Goal: Task Accomplishment & Management: Manage account settings

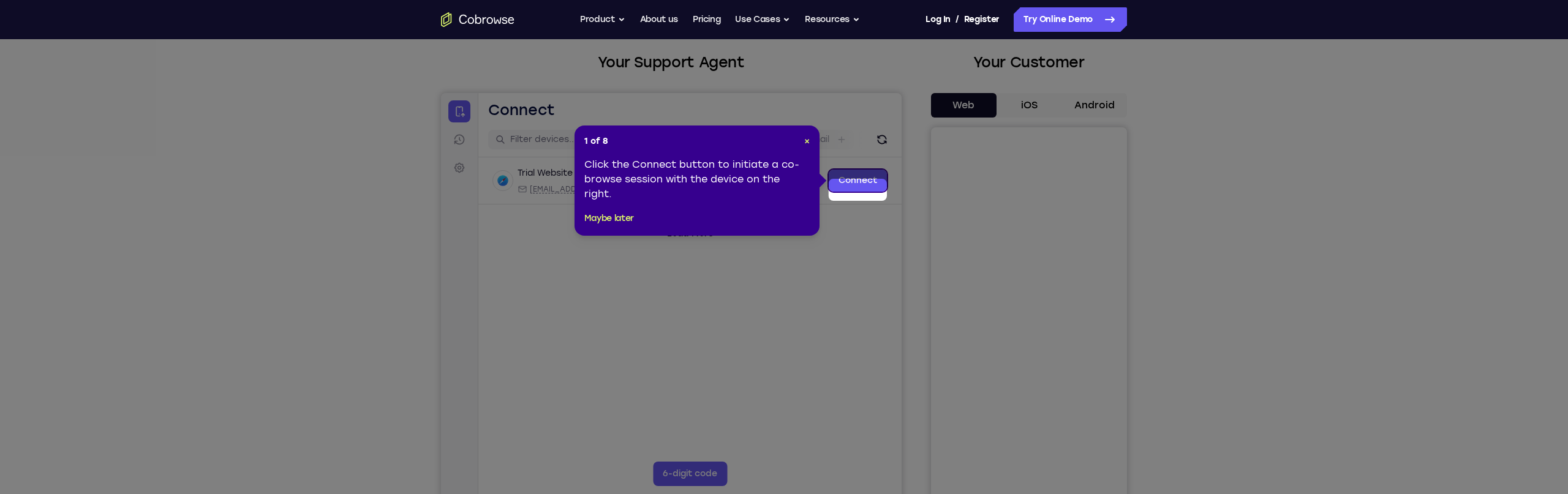
scroll to position [57, 0]
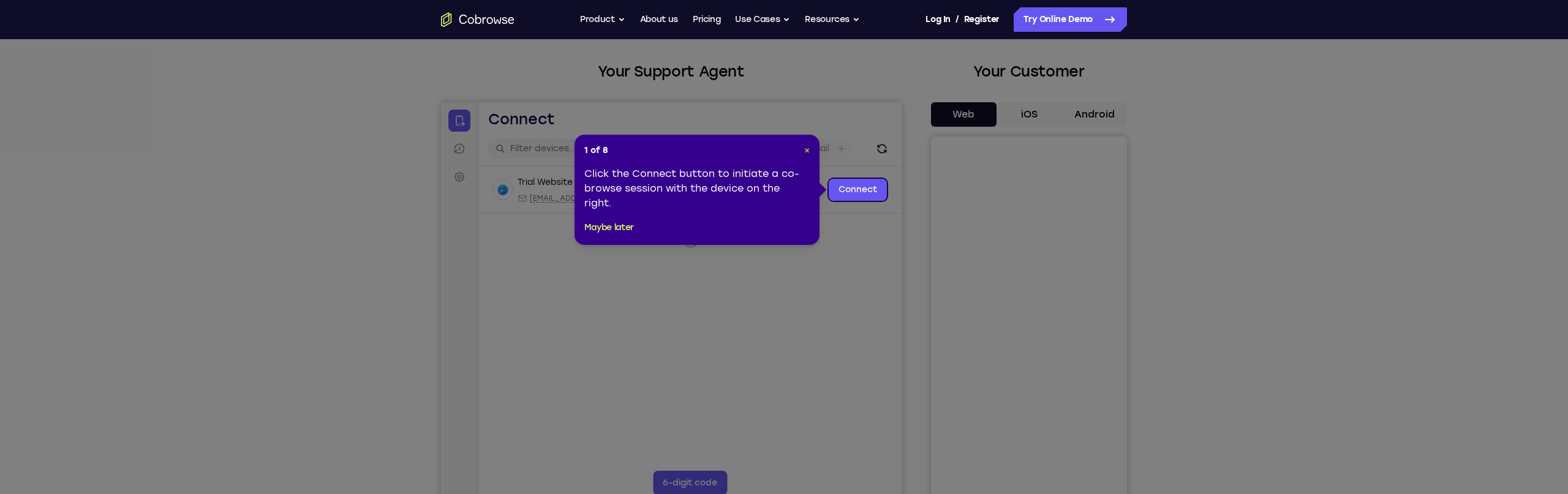
click at [805, 153] on span "×" at bounding box center [807, 150] width 6 height 10
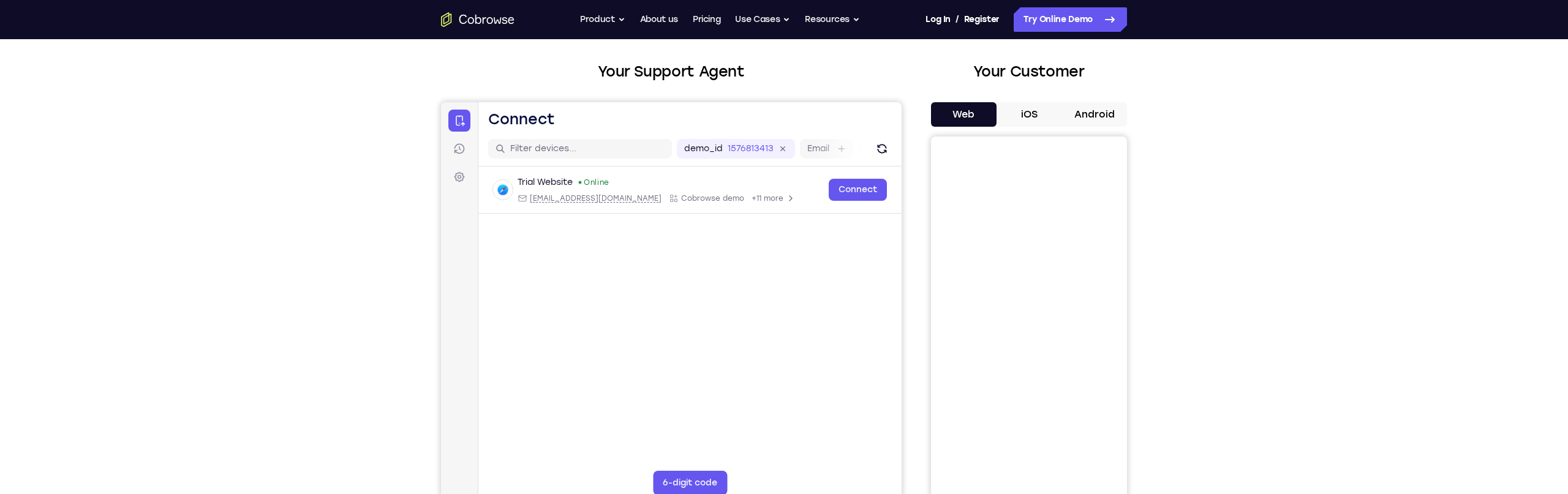
click at [1040, 116] on button "iOS" at bounding box center [1029, 114] width 66 height 24
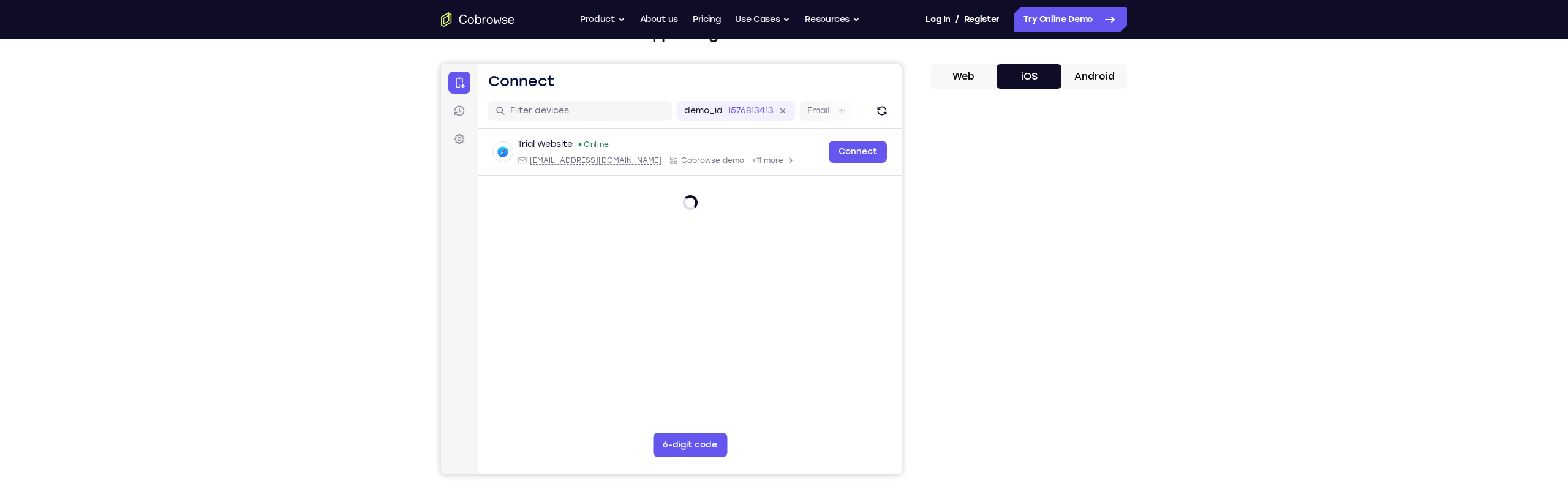
scroll to position [103, 0]
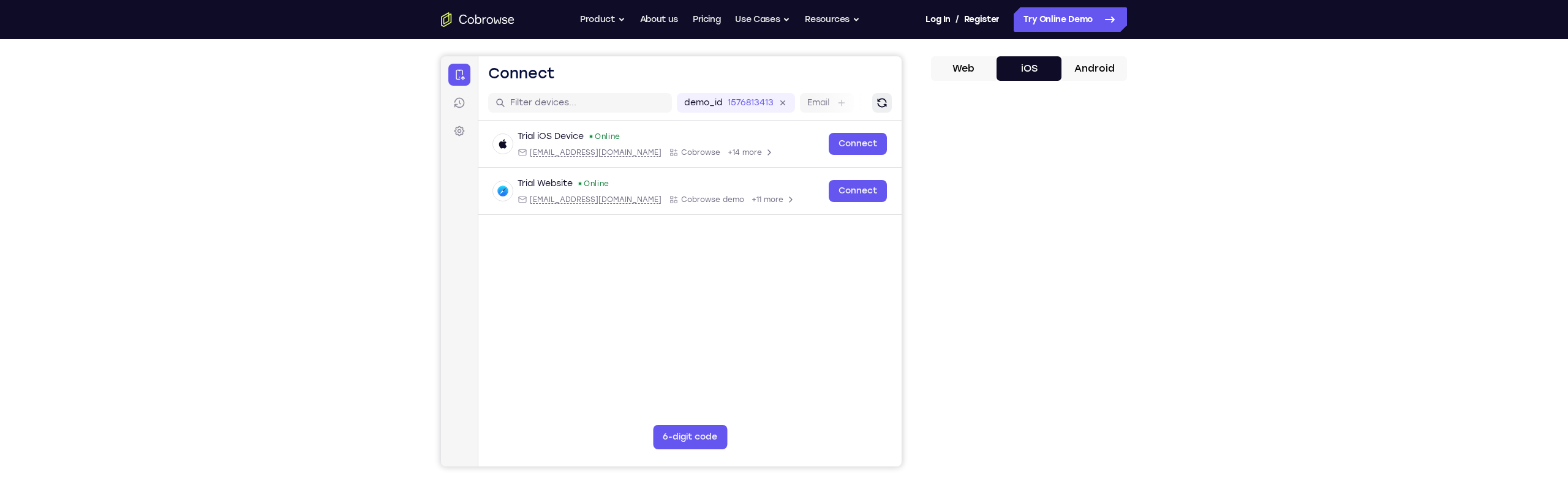
click at [886, 103] on icon "Refresh" at bounding box center [882, 103] width 17 height 17
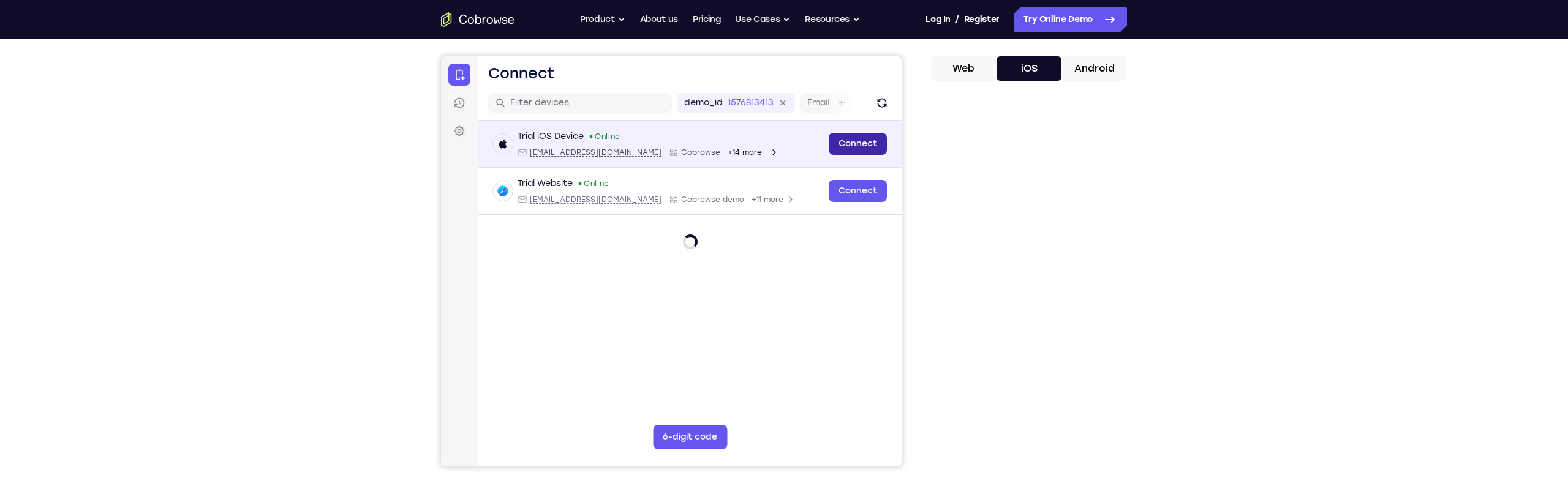
click at [871, 142] on link "Connect" at bounding box center [858, 144] width 58 height 22
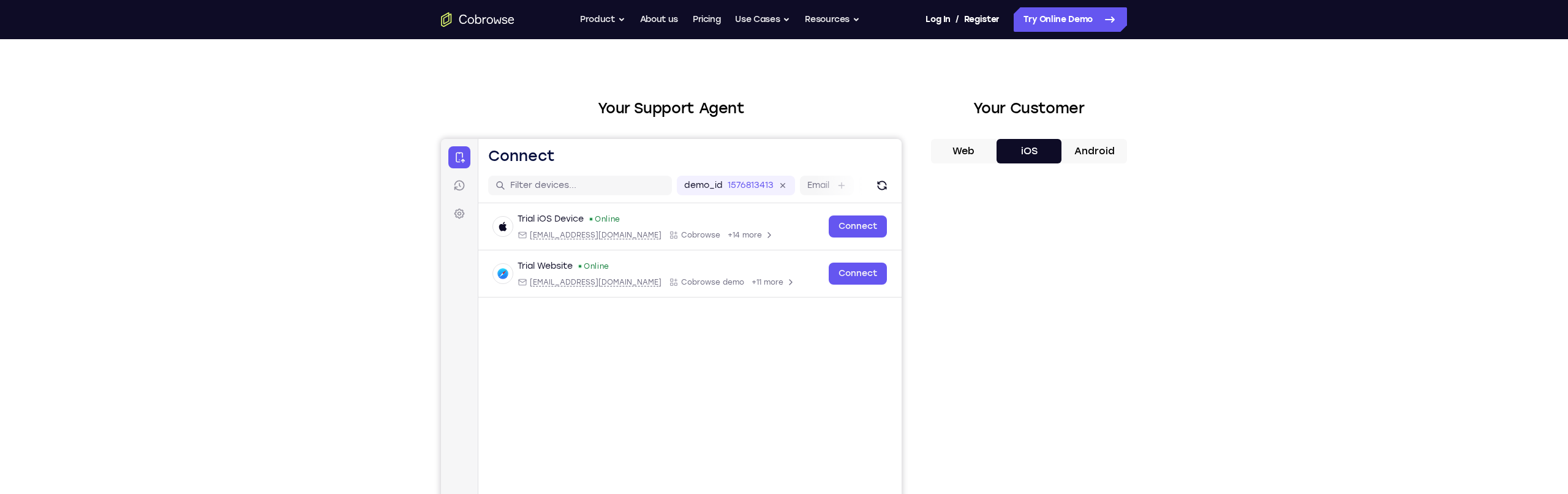
scroll to position [100, 0]
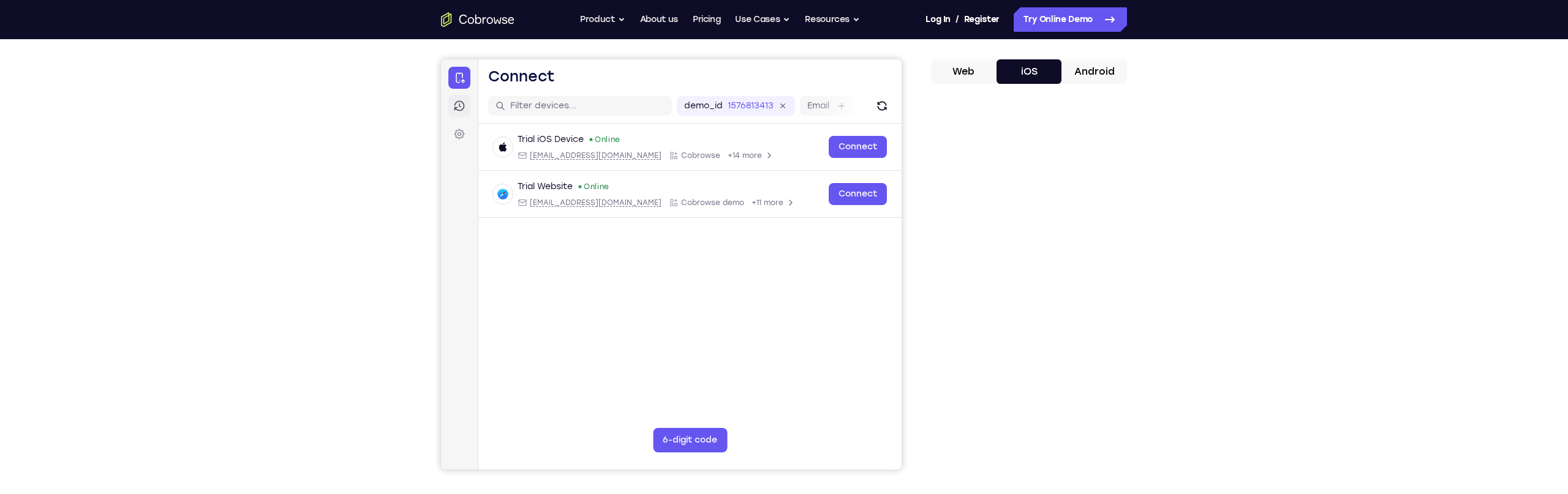
click at [453, 102] on icon at bounding box center [459, 105] width 12 height 12
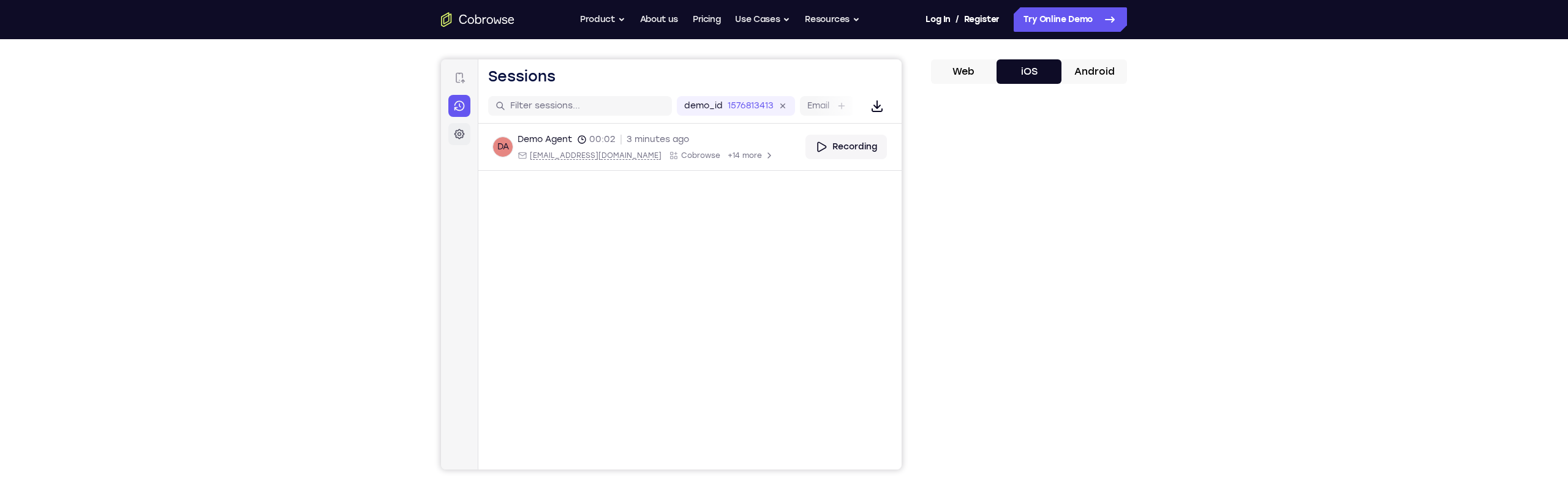
click at [456, 127] on link "Settings" at bounding box center [459, 134] width 22 height 22
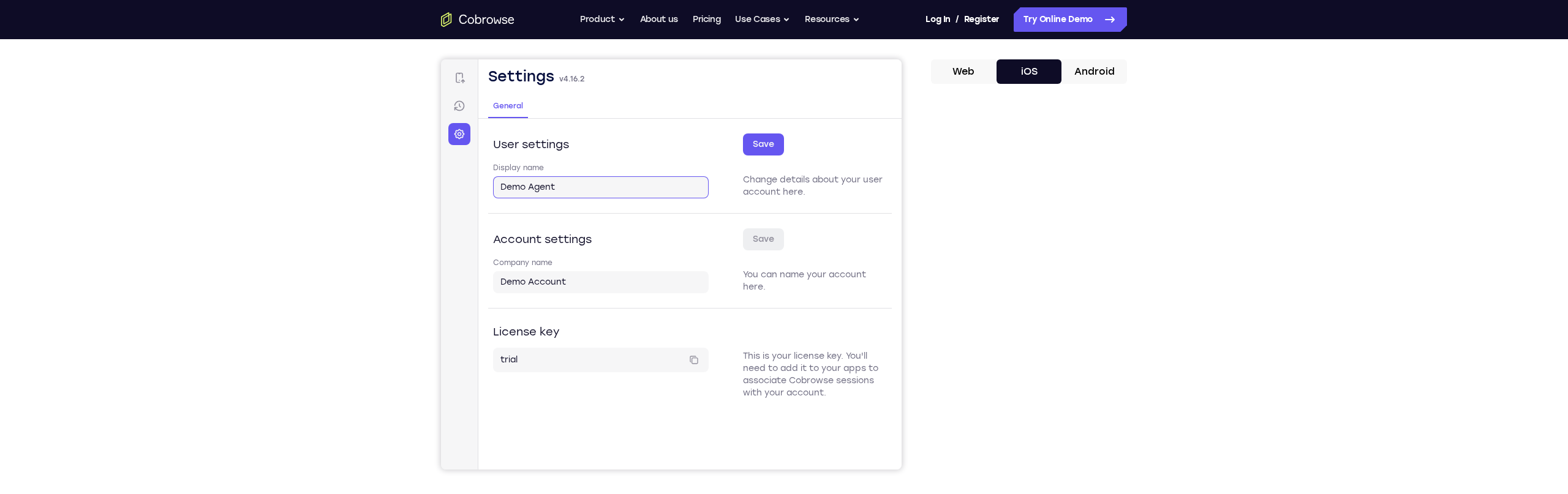
click at [567, 188] on input "Demo Agent" at bounding box center [601, 187] width 201 height 12
type input "Demo Agent 1"
click at [770, 140] on button "Save" at bounding box center [763, 144] width 41 height 22
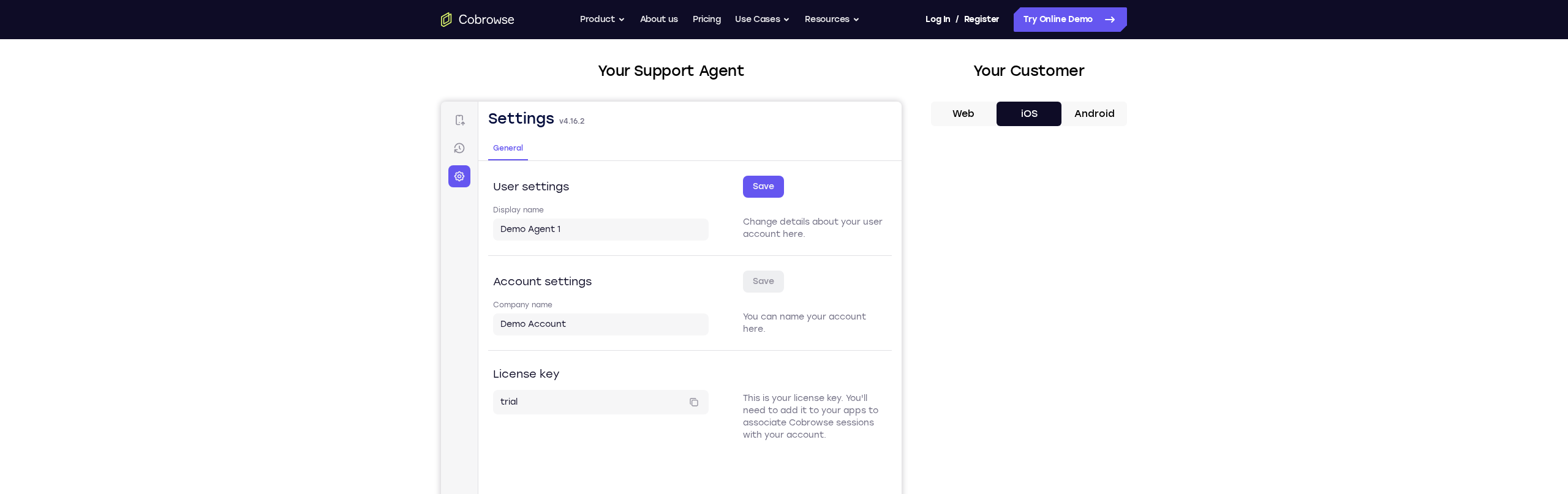
scroll to position [56, 0]
click at [455, 145] on icon at bounding box center [459, 149] width 12 height 12
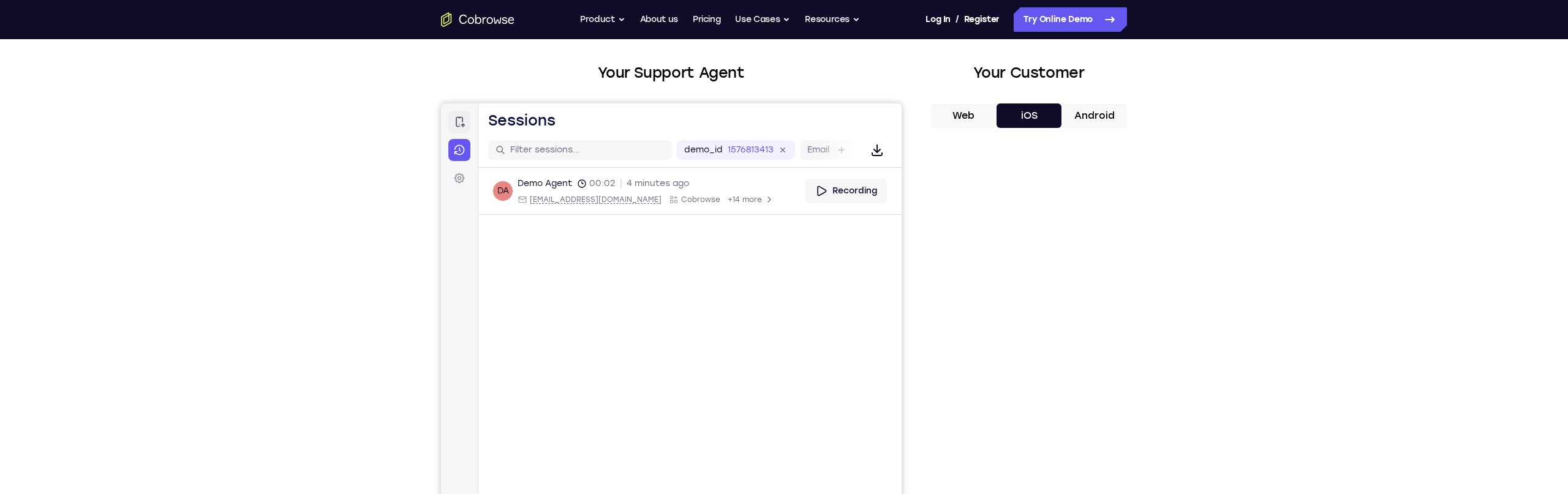
click at [458, 123] on icon at bounding box center [459, 121] width 12 height 12
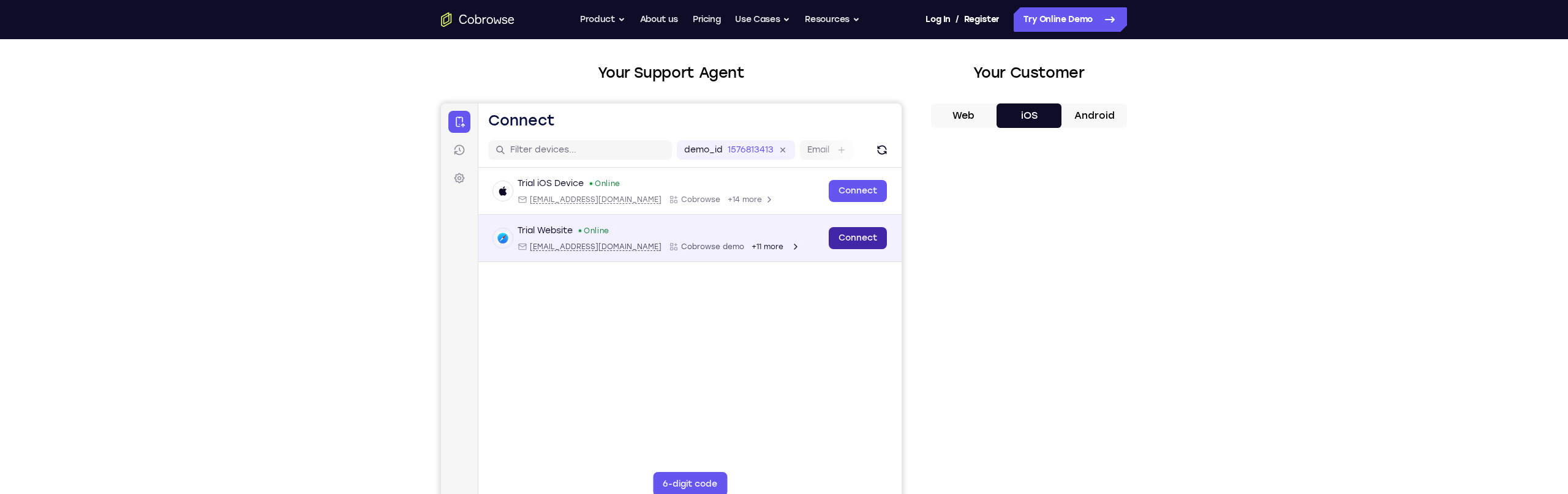
click at [860, 230] on link "Connect" at bounding box center [858, 238] width 58 height 22
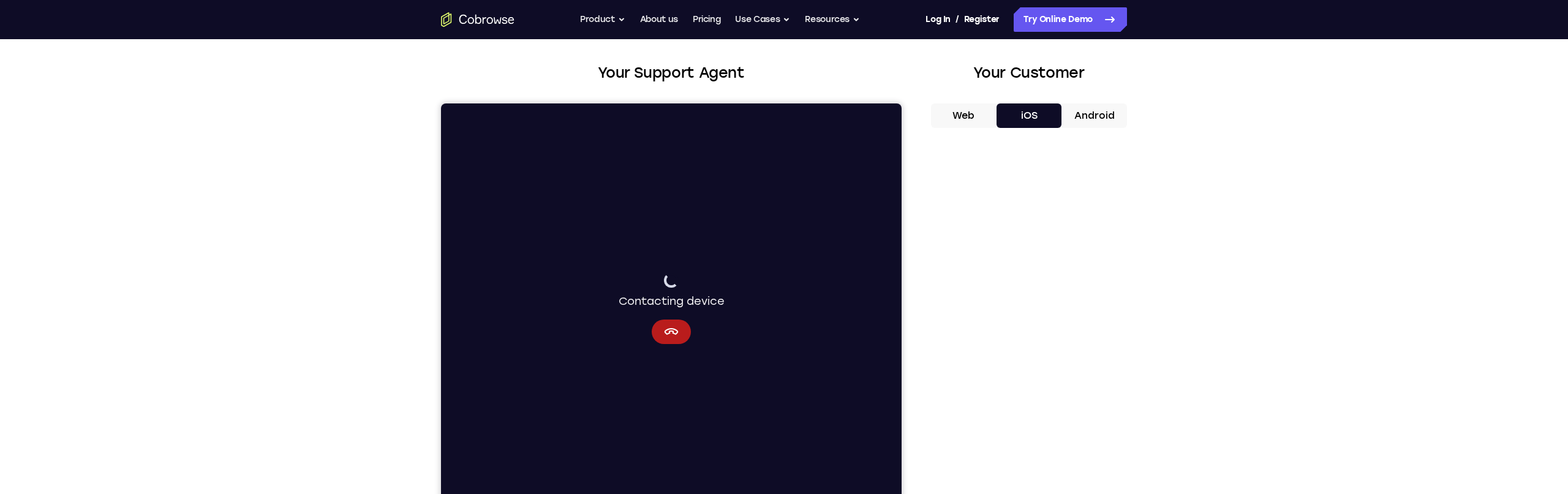
click at [957, 116] on button "Web" at bounding box center [964, 116] width 66 height 24
click at [963, 116] on button "Web" at bounding box center [964, 116] width 66 height 24
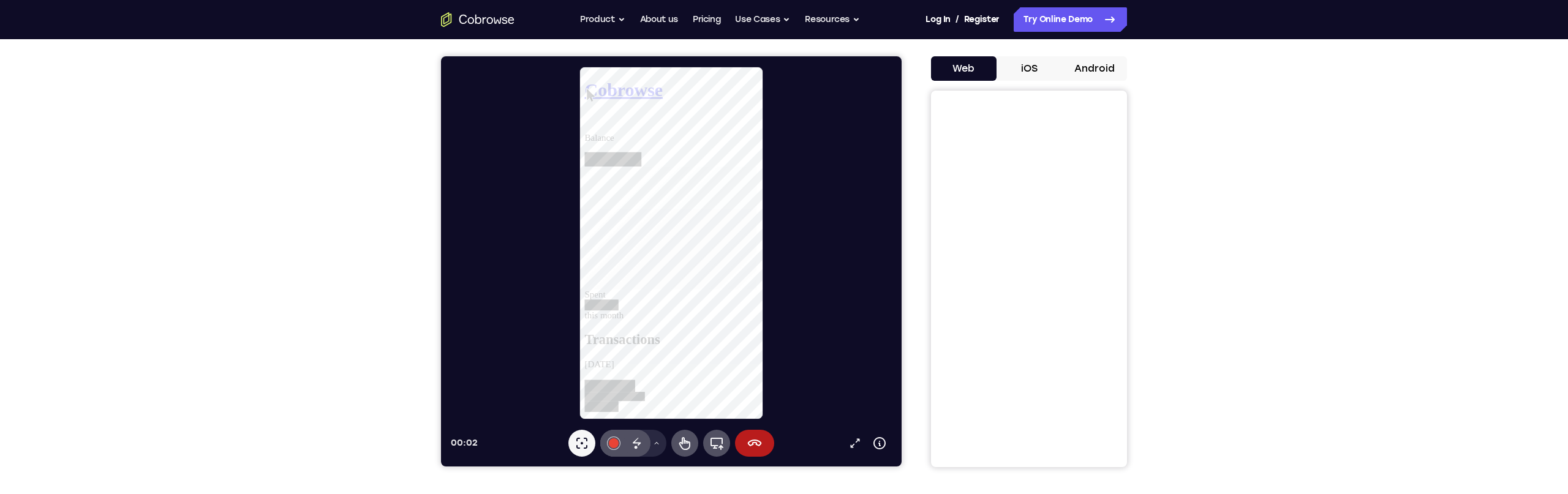
scroll to position [103, 0]
click at [764, 440] on button "End session" at bounding box center [754, 442] width 39 height 27
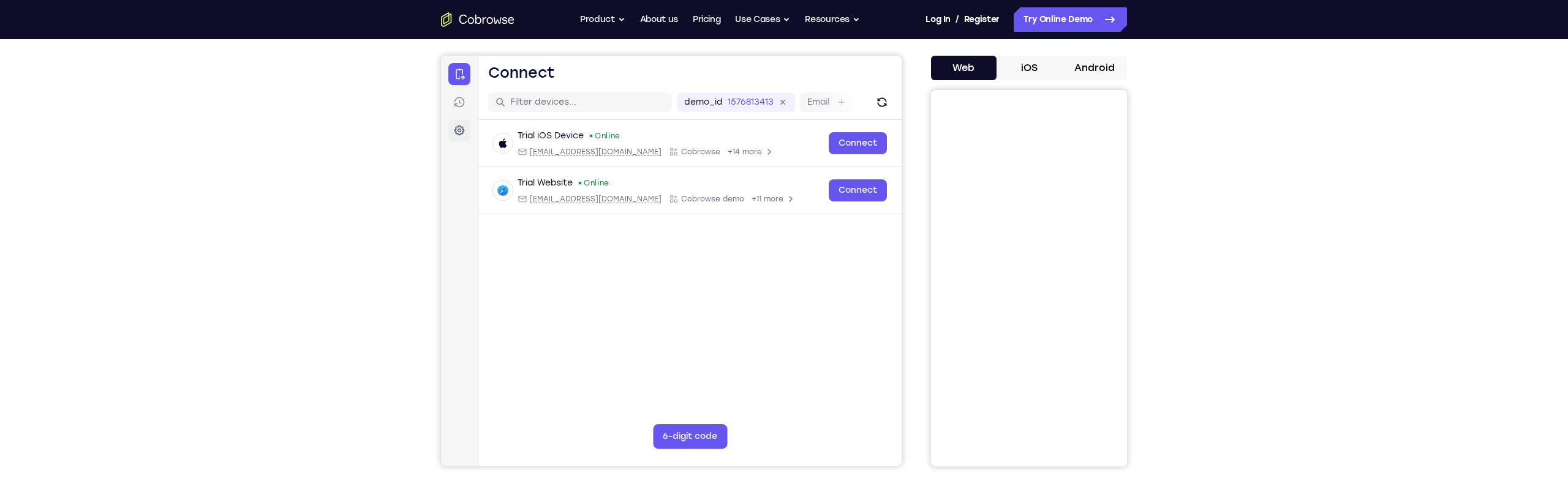
click at [469, 123] on link "Settings" at bounding box center [459, 130] width 22 height 22
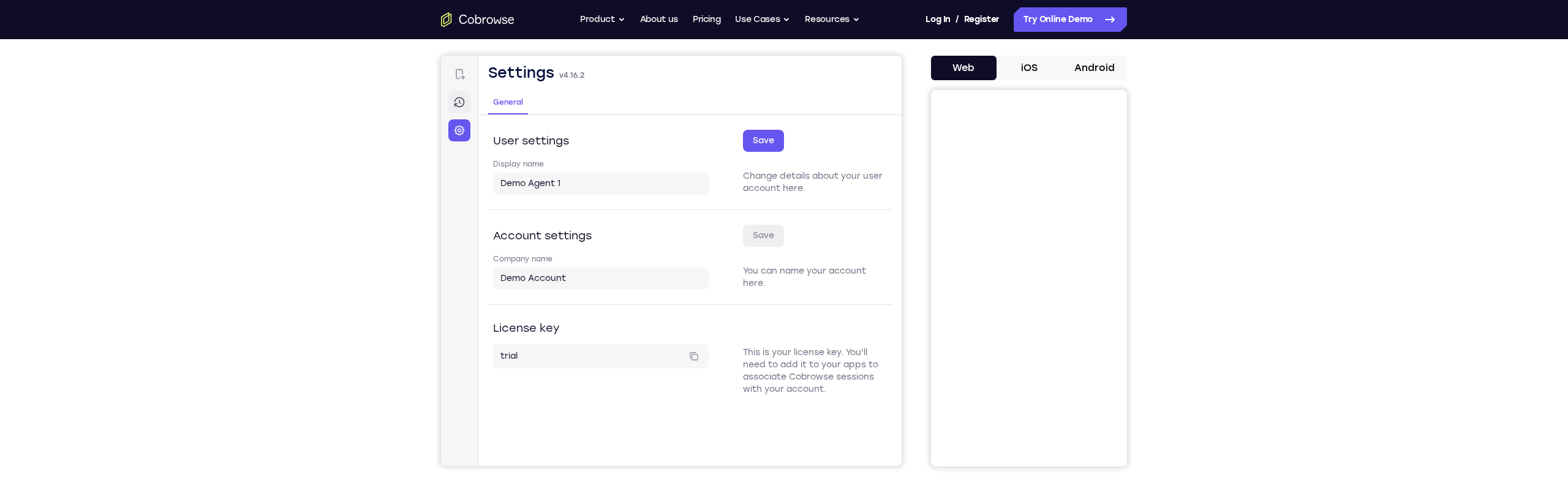
click at [461, 107] on icon at bounding box center [460, 102] width 10 height 10
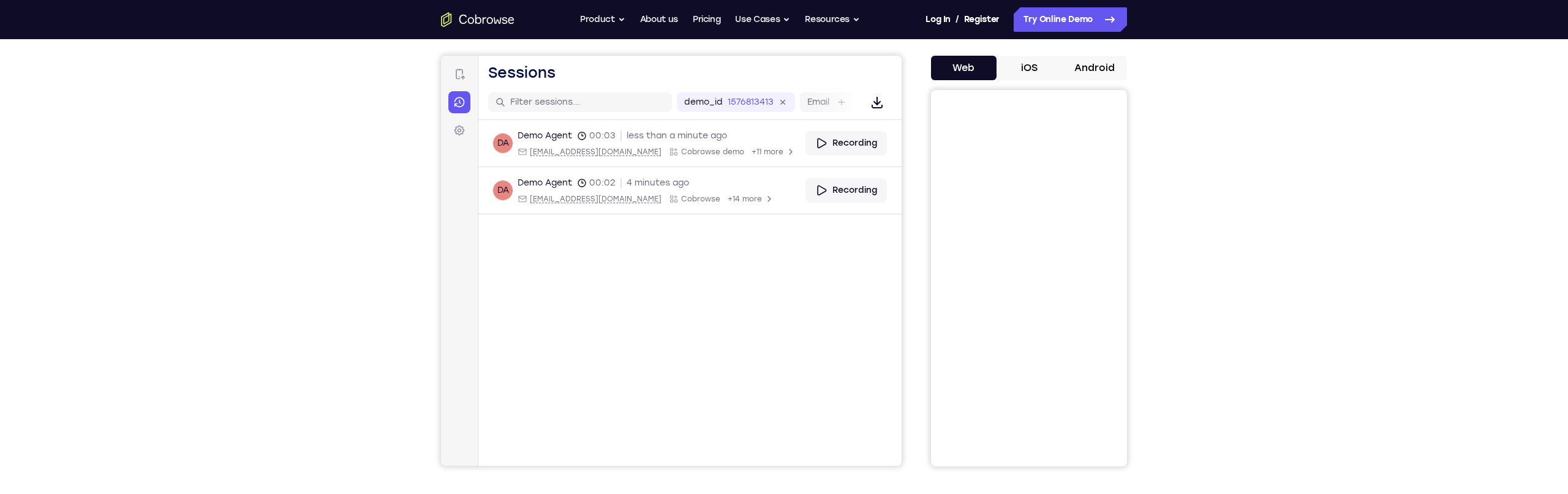
click at [460, 119] on div "Connect Sessions Settings" at bounding box center [459, 102] width 22 height 79
click at [459, 124] on icon at bounding box center [459, 130] width 12 height 12
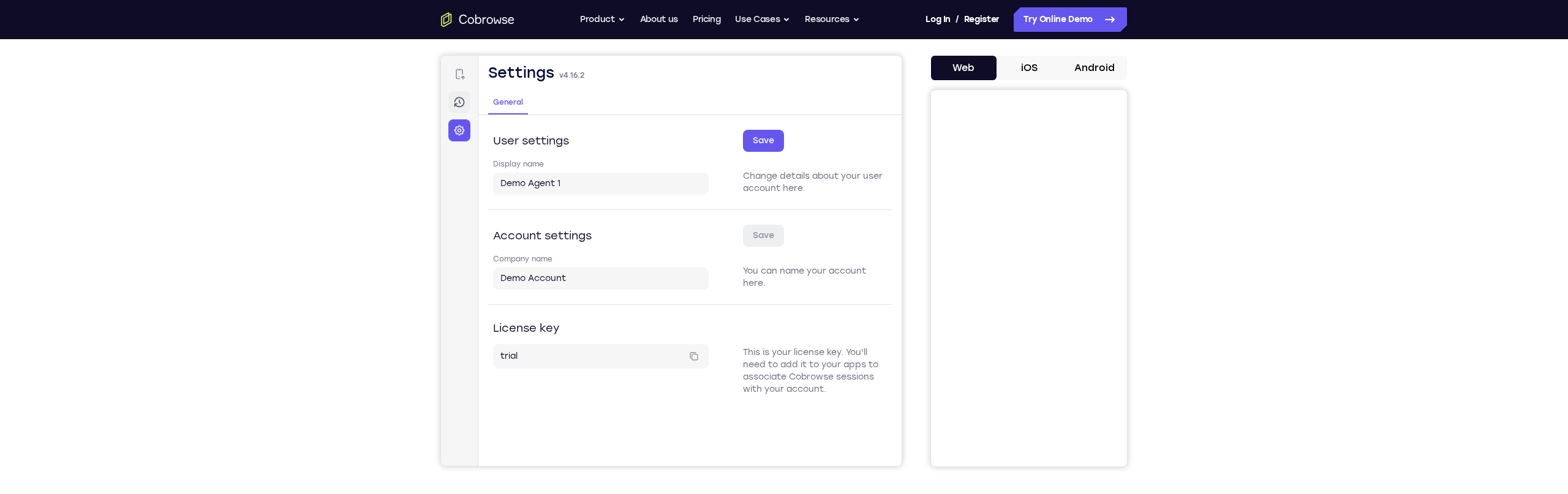
click at [459, 112] on link "Sessions" at bounding box center [459, 102] width 22 height 22
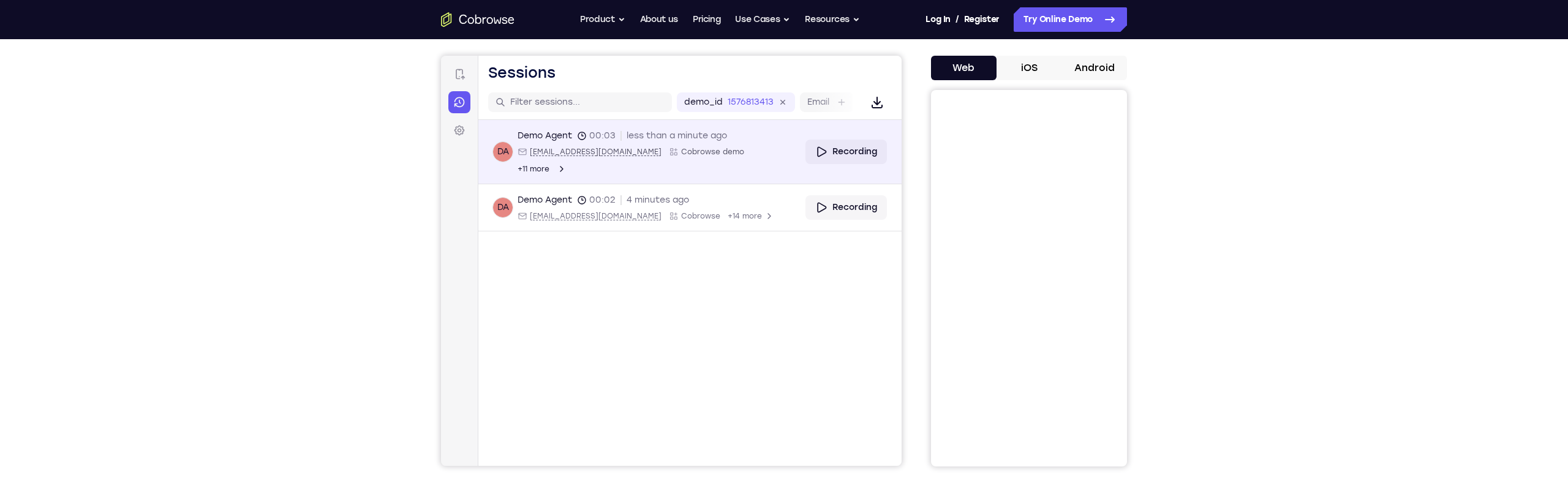
click at [546, 133] on div "Demo Agent" at bounding box center [544, 135] width 54 height 12
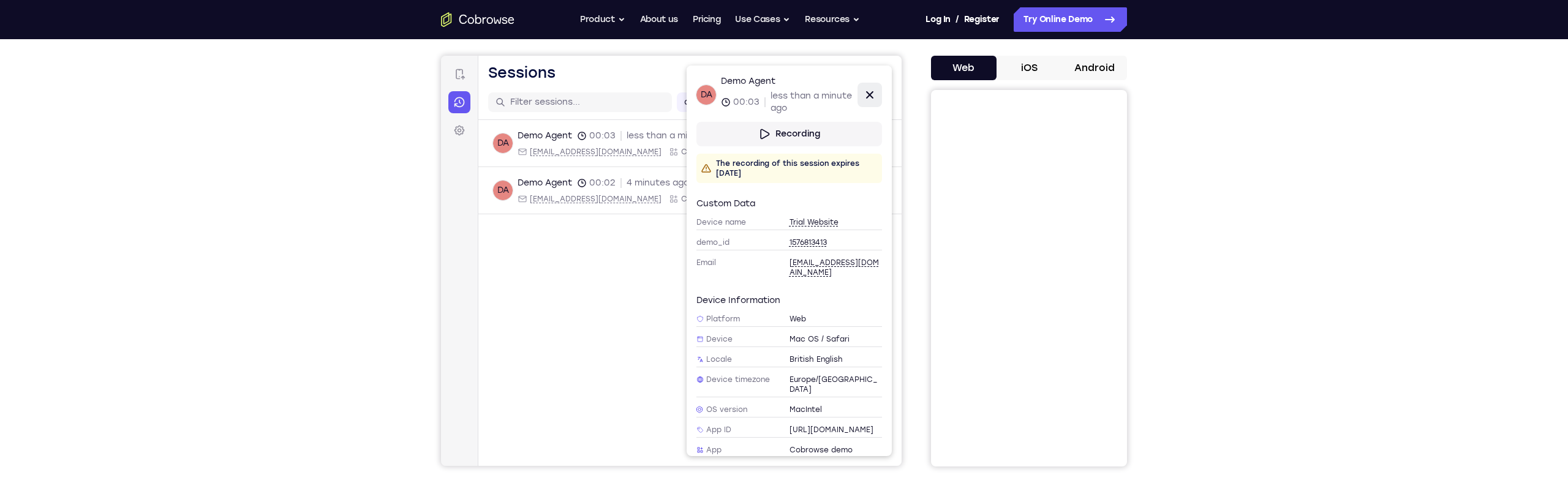
click at [865, 96] on icon at bounding box center [869, 94] width 15 height 15
